Goal: Transaction & Acquisition: Purchase product/service

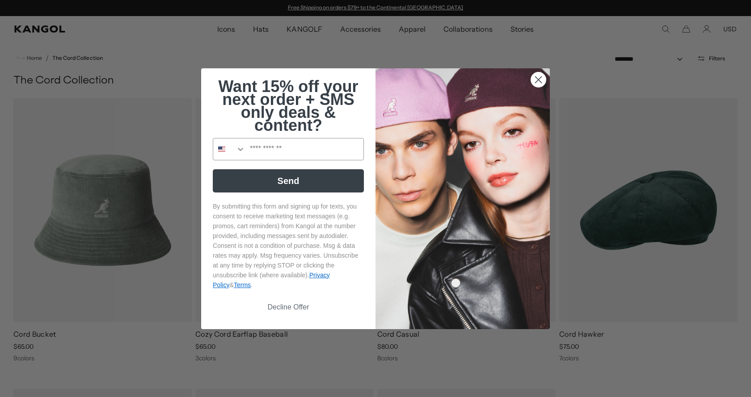
click at [534, 79] on circle "Close dialog" at bounding box center [538, 79] width 15 height 15
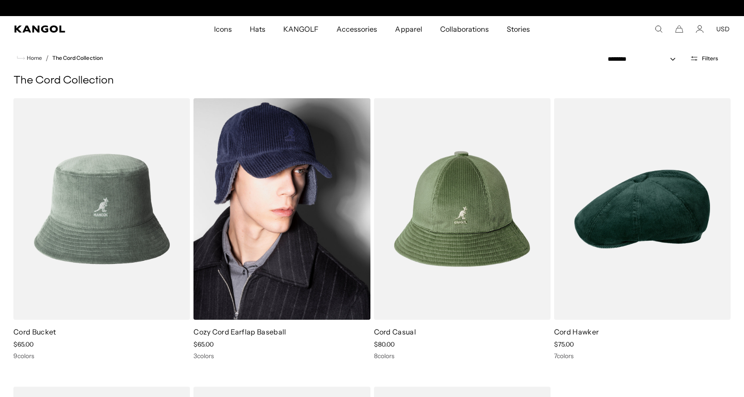
scroll to position [0, 184]
click at [313, 207] on img at bounding box center [282, 209] width 177 height 222
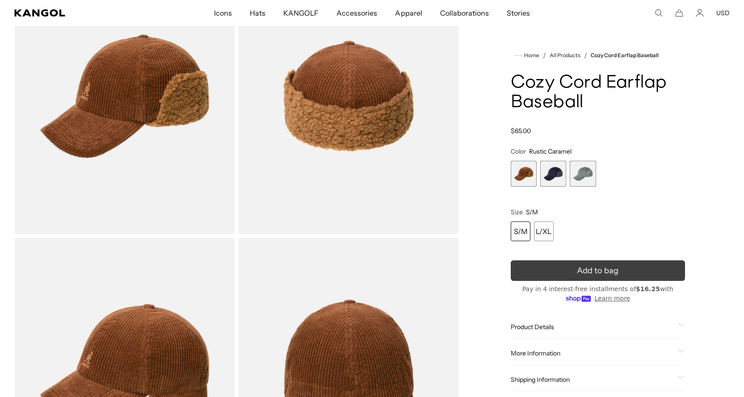
scroll to position [89, 0]
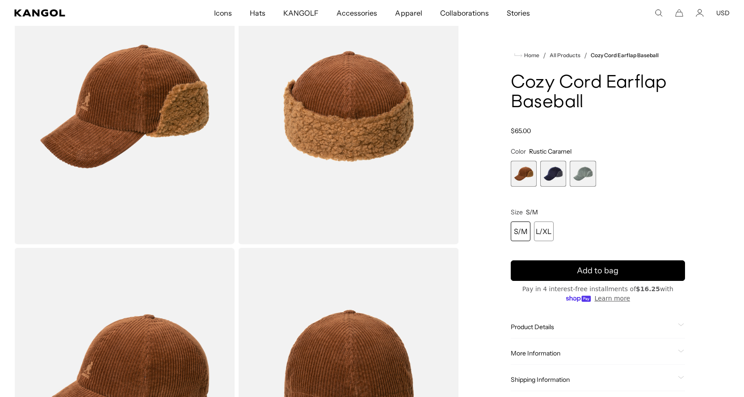
click at [559, 177] on span "2 of 3" at bounding box center [554, 174] width 26 height 26
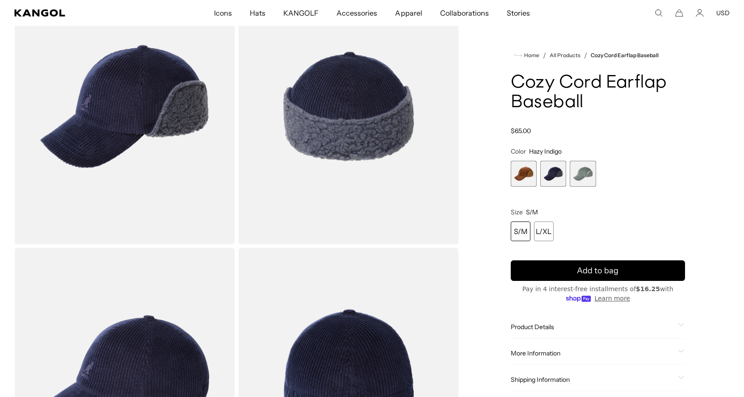
scroll to position [0, 184]
click at [590, 173] on span "3 of 3" at bounding box center [583, 174] width 26 height 26
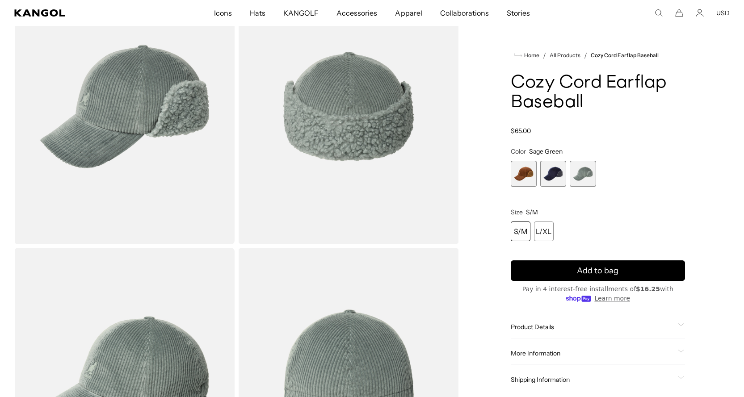
click at [520, 177] on span "1 of 3" at bounding box center [524, 174] width 26 height 26
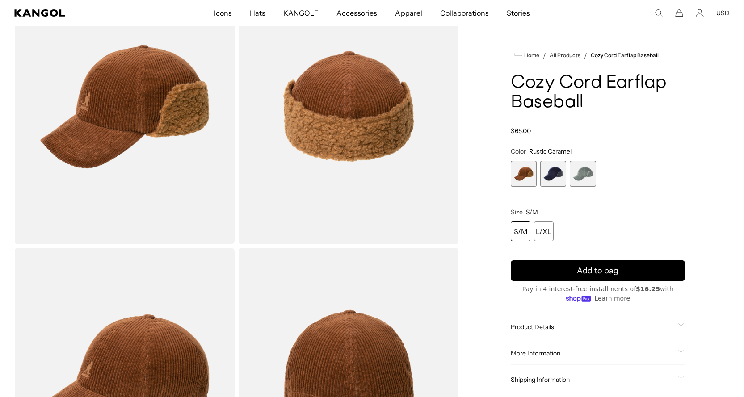
scroll to position [0, 184]
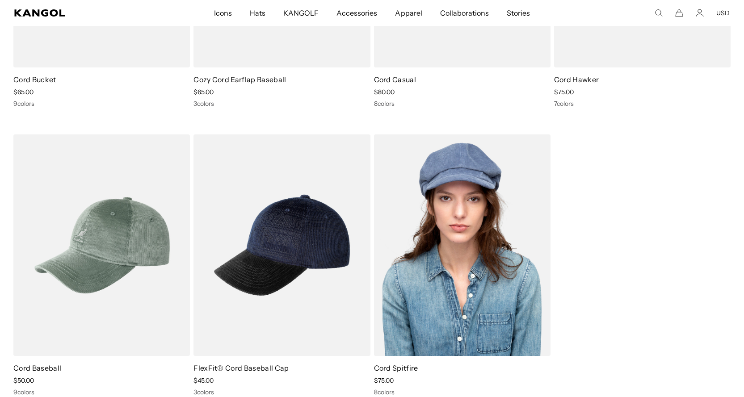
click at [472, 289] on img at bounding box center [462, 246] width 177 height 222
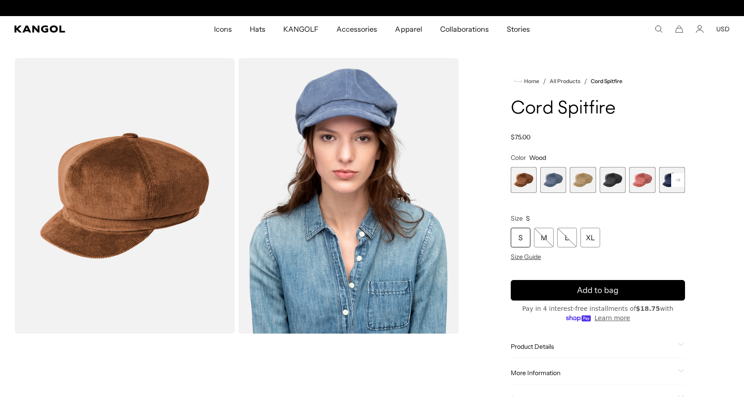
scroll to position [0, 184]
click at [551, 181] on span "2 of 9" at bounding box center [554, 180] width 26 height 26
click at [587, 182] on span "3 of 9" at bounding box center [583, 180] width 26 height 26
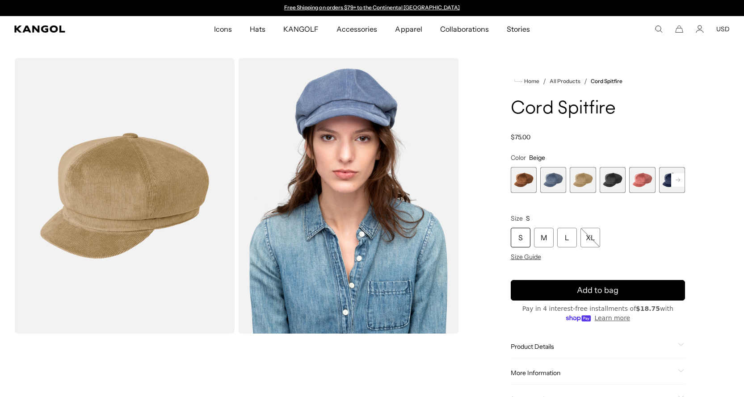
click at [613, 181] on span "4 of 9" at bounding box center [613, 180] width 26 height 26
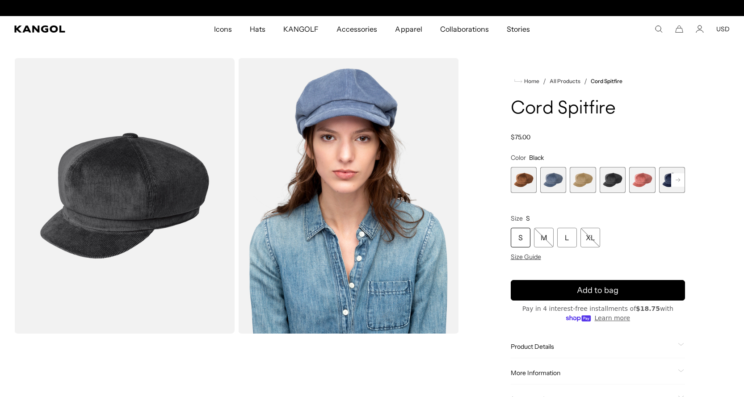
click at [640, 185] on span "5 of 9" at bounding box center [643, 180] width 26 height 26
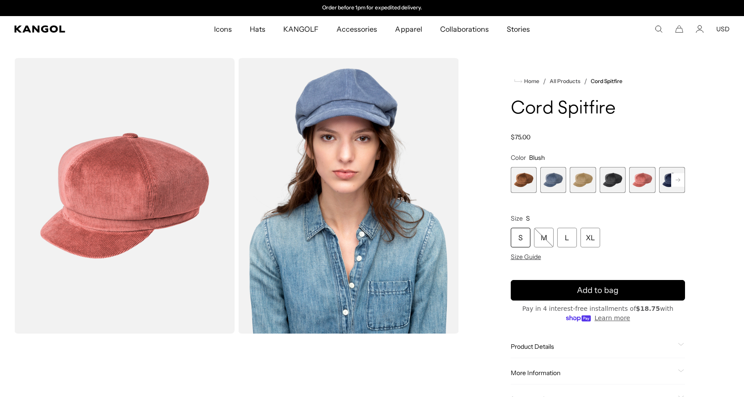
click at [681, 182] on rect at bounding box center [678, 179] width 13 height 13
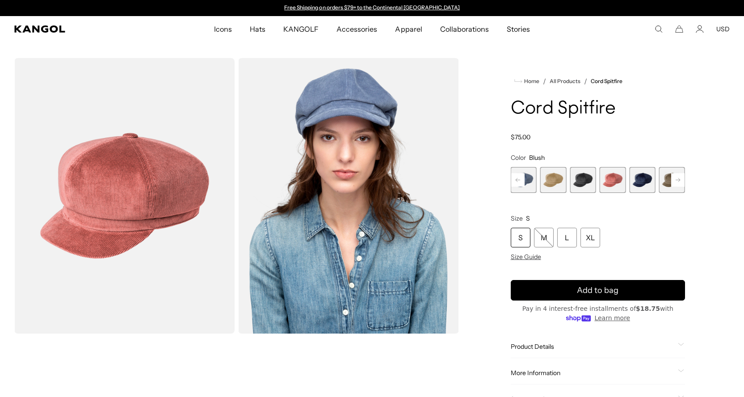
click at [640, 180] on span "6 of 9" at bounding box center [643, 180] width 26 height 26
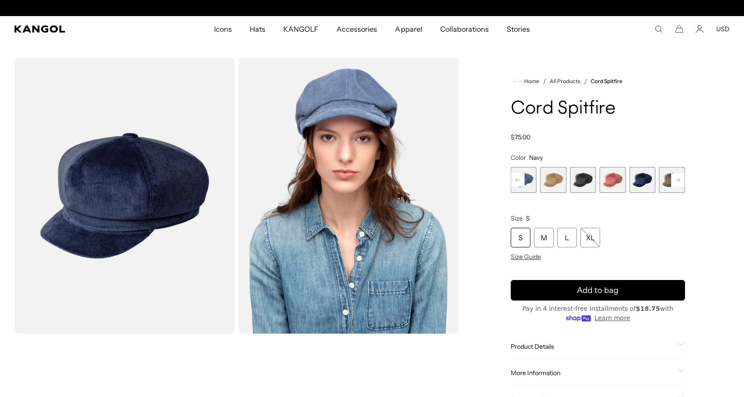
click at [678, 179] on rect at bounding box center [678, 179] width 13 height 13
click at [638, 179] on span "7 of 9" at bounding box center [643, 180] width 26 height 26
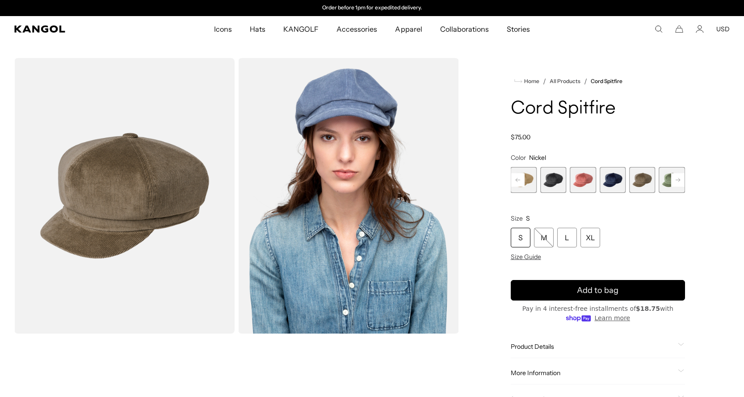
click at [679, 178] on icon at bounding box center [678, 180] width 13 height 14
click at [643, 177] on span "8 of 9" at bounding box center [643, 180] width 26 height 26
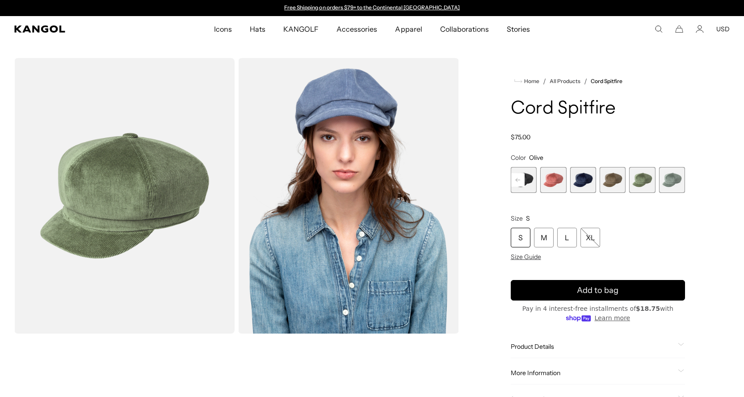
click at [673, 181] on span "9 of 9" at bounding box center [672, 180] width 26 height 26
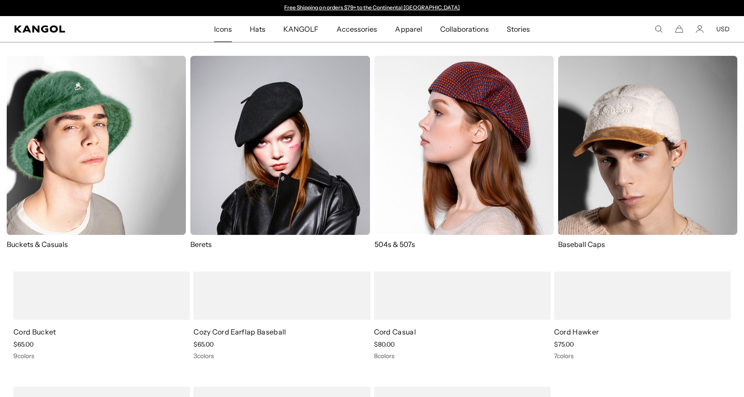
click at [652, 142] on img at bounding box center [647, 145] width 179 height 179
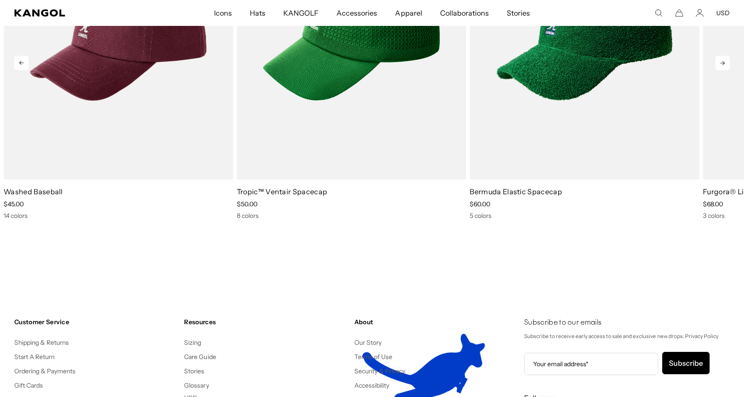
scroll to position [0, 184]
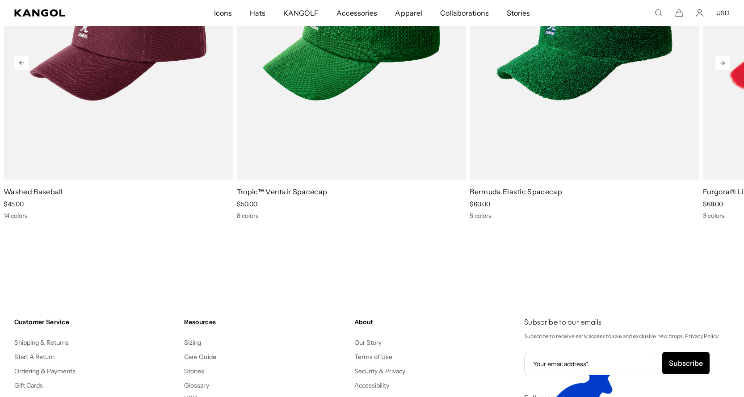
click at [726, 62] on icon at bounding box center [723, 63] width 14 height 14
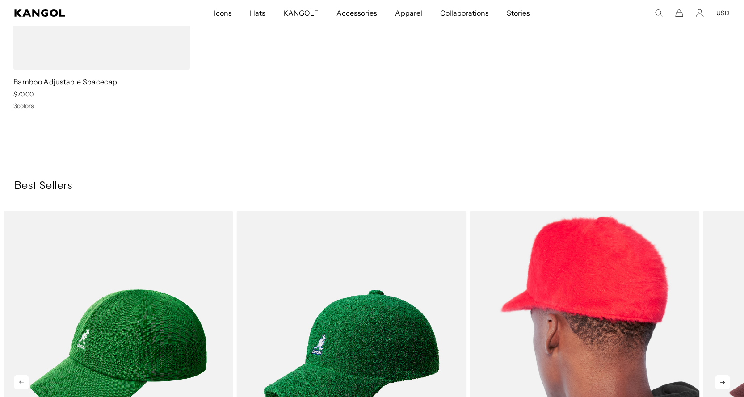
scroll to position [1431, 0]
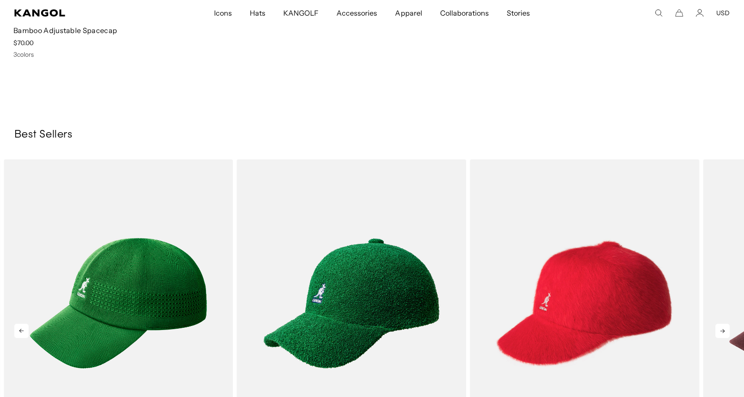
click at [723, 326] on icon at bounding box center [723, 331] width 14 height 14
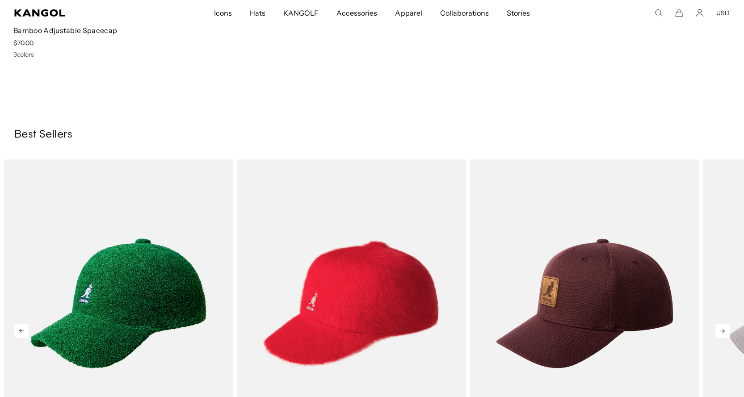
scroll to position [0, 184]
click at [724, 327] on icon at bounding box center [723, 331] width 14 height 14
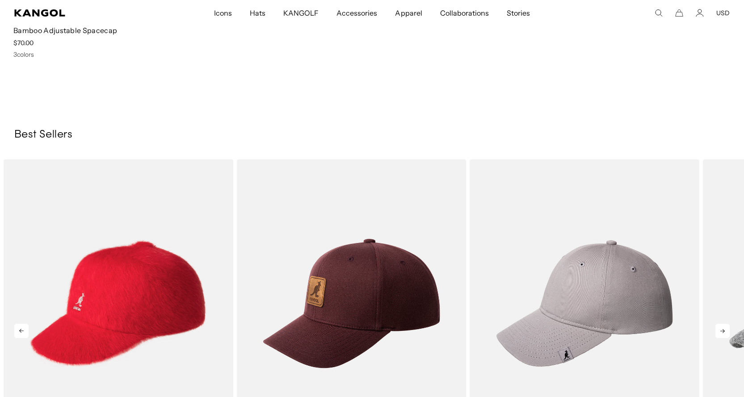
click at [724, 327] on icon at bounding box center [723, 331] width 14 height 14
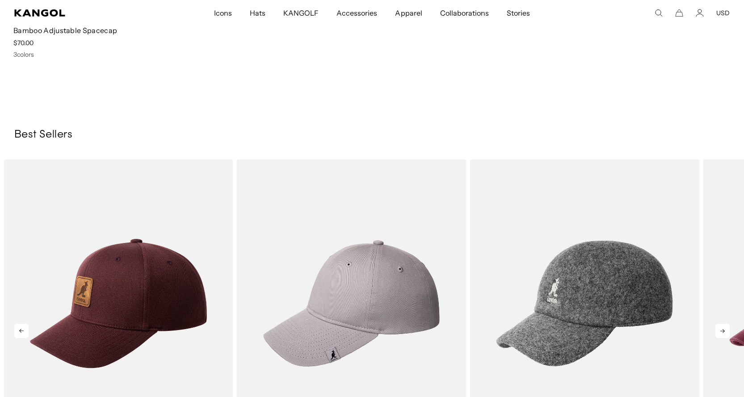
click at [724, 327] on icon at bounding box center [723, 331] width 14 height 14
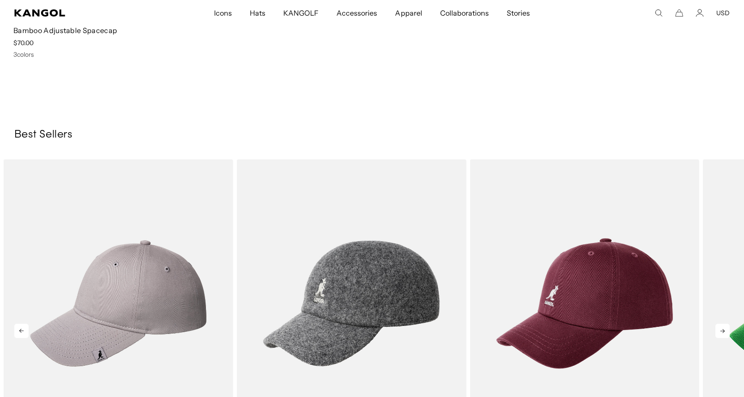
click at [724, 327] on icon at bounding box center [723, 331] width 14 height 14
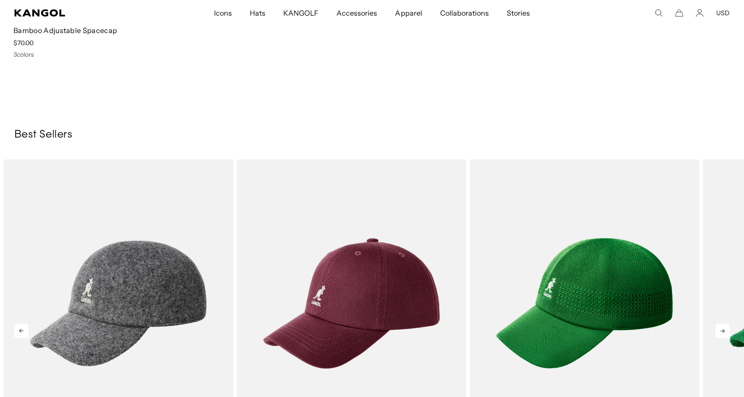
click at [724, 327] on icon at bounding box center [723, 331] width 14 height 14
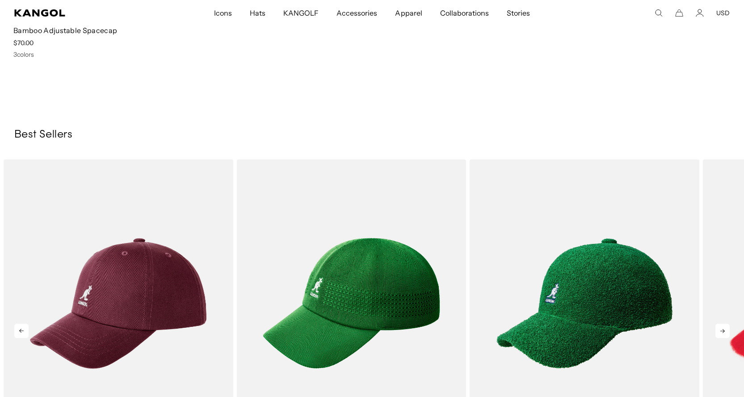
scroll to position [0, 0]
click at [724, 327] on icon at bounding box center [723, 331] width 14 height 14
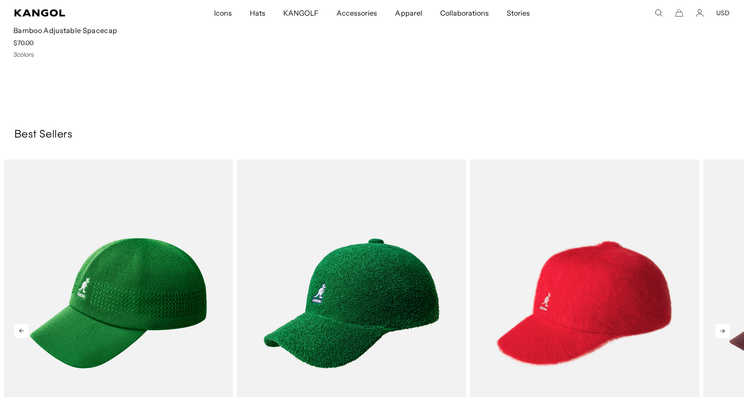
click at [723, 327] on icon at bounding box center [723, 331] width 14 height 14
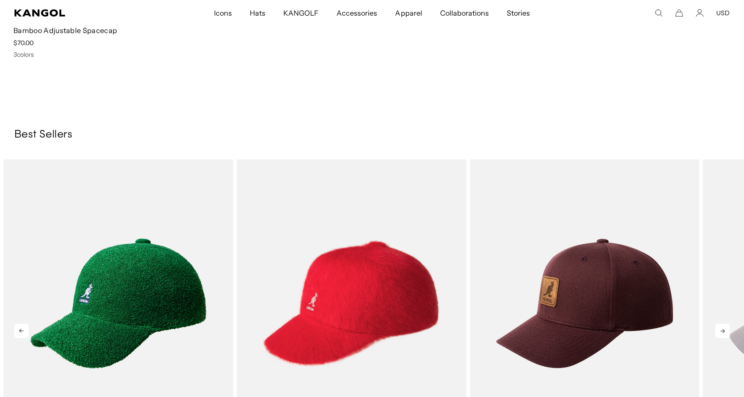
click at [723, 327] on icon at bounding box center [723, 331] width 14 height 14
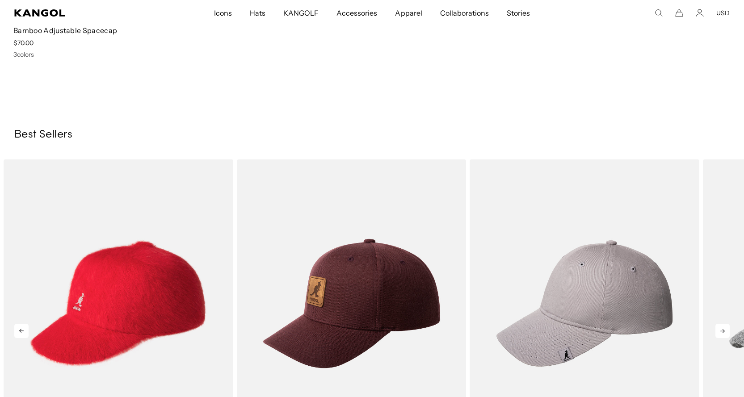
click at [723, 327] on icon at bounding box center [723, 331] width 14 height 14
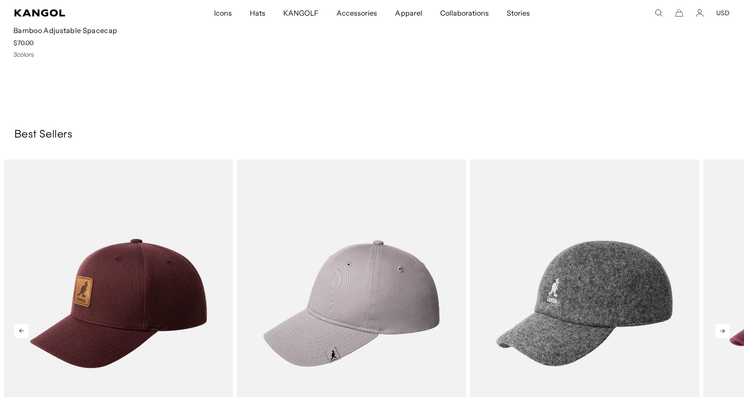
click at [723, 327] on icon at bounding box center [723, 331] width 14 height 14
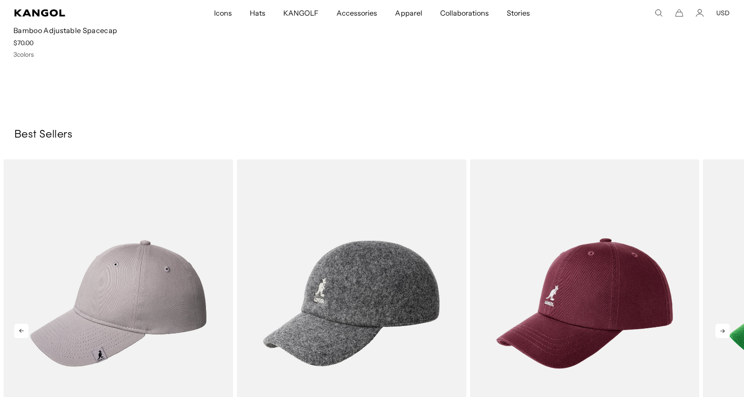
click at [723, 327] on icon at bounding box center [723, 331] width 14 height 14
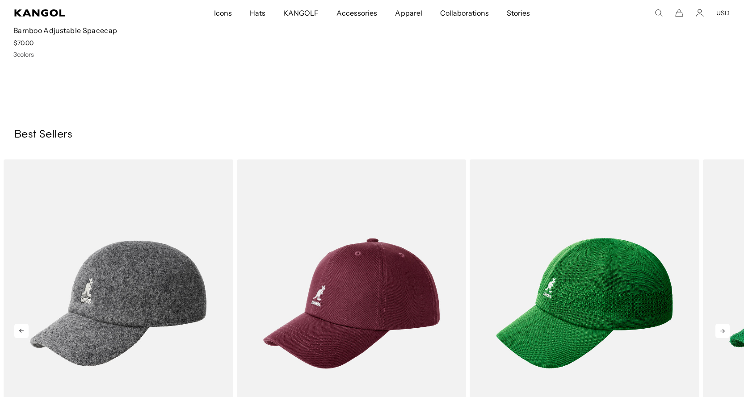
click at [723, 327] on icon at bounding box center [723, 331] width 14 height 14
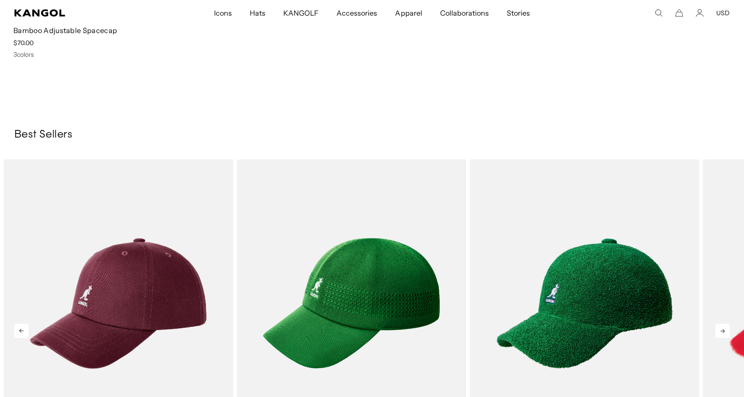
click at [723, 327] on icon at bounding box center [723, 331] width 14 height 14
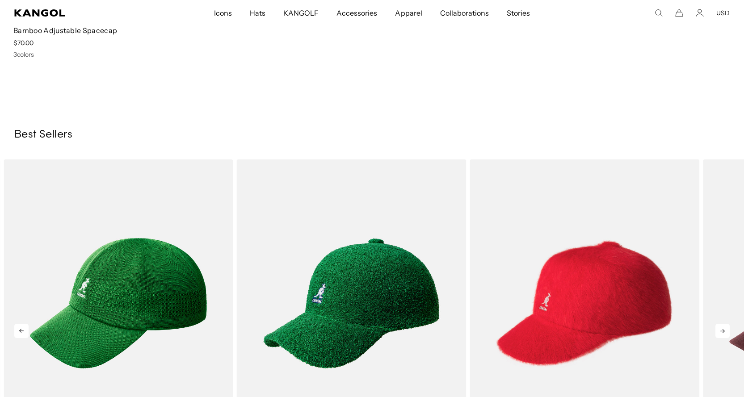
click at [723, 327] on icon at bounding box center [723, 331] width 14 height 14
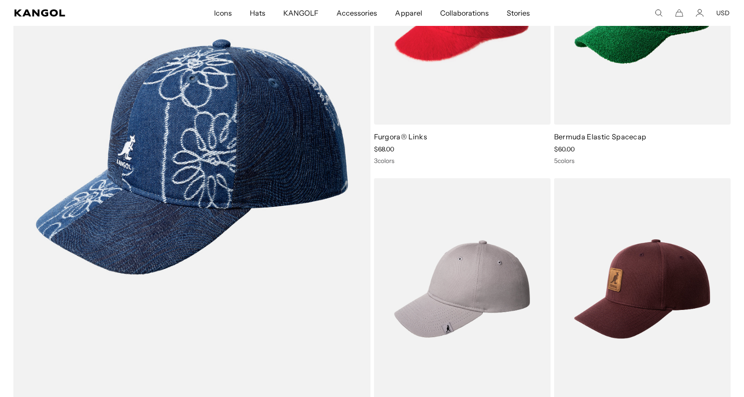
scroll to position [0, 0]
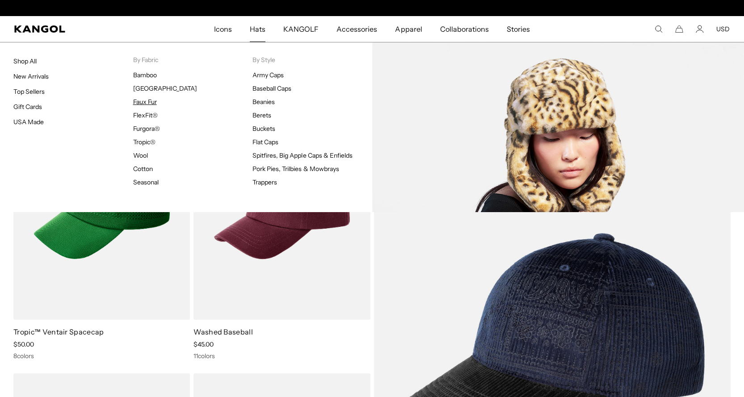
click at [146, 101] on link "Faux Fur" at bounding box center [145, 102] width 24 height 8
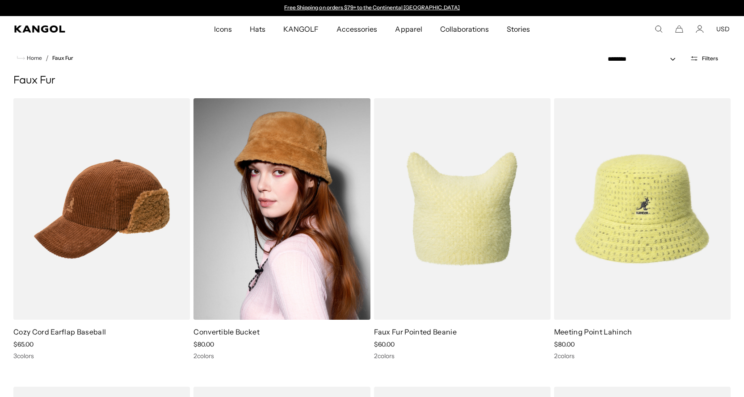
click at [306, 239] on img at bounding box center [282, 209] width 177 height 222
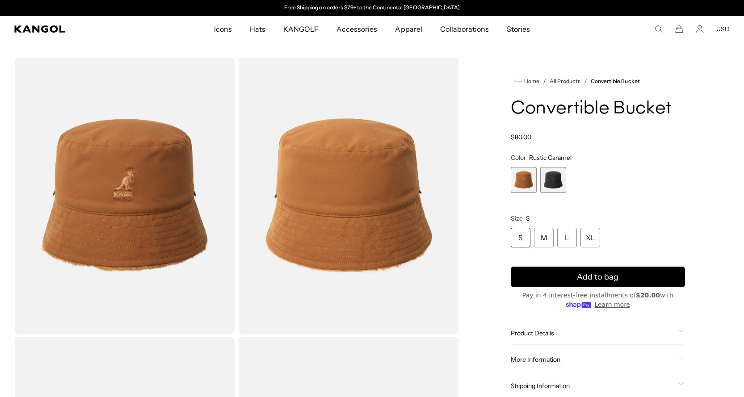
click at [556, 177] on span "2 of 2" at bounding box center [554, 180] width 26 height 26
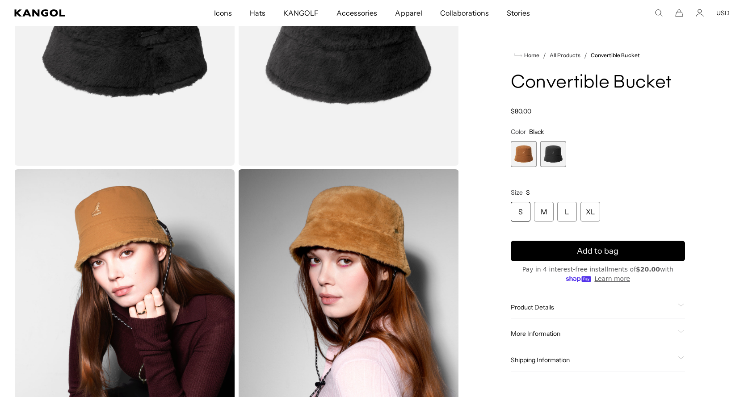
scroll to position [0, 184]
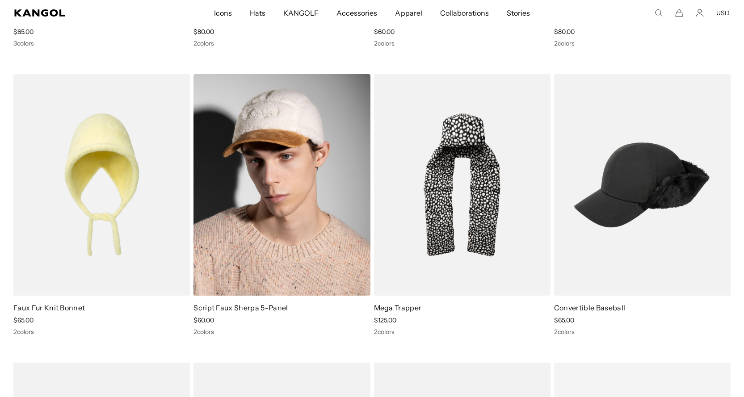
click at [303, 157] on img at bounding box center [282, 185] width 177 height 222
